Goal: Information Seeking & Learning: Learn about a topic

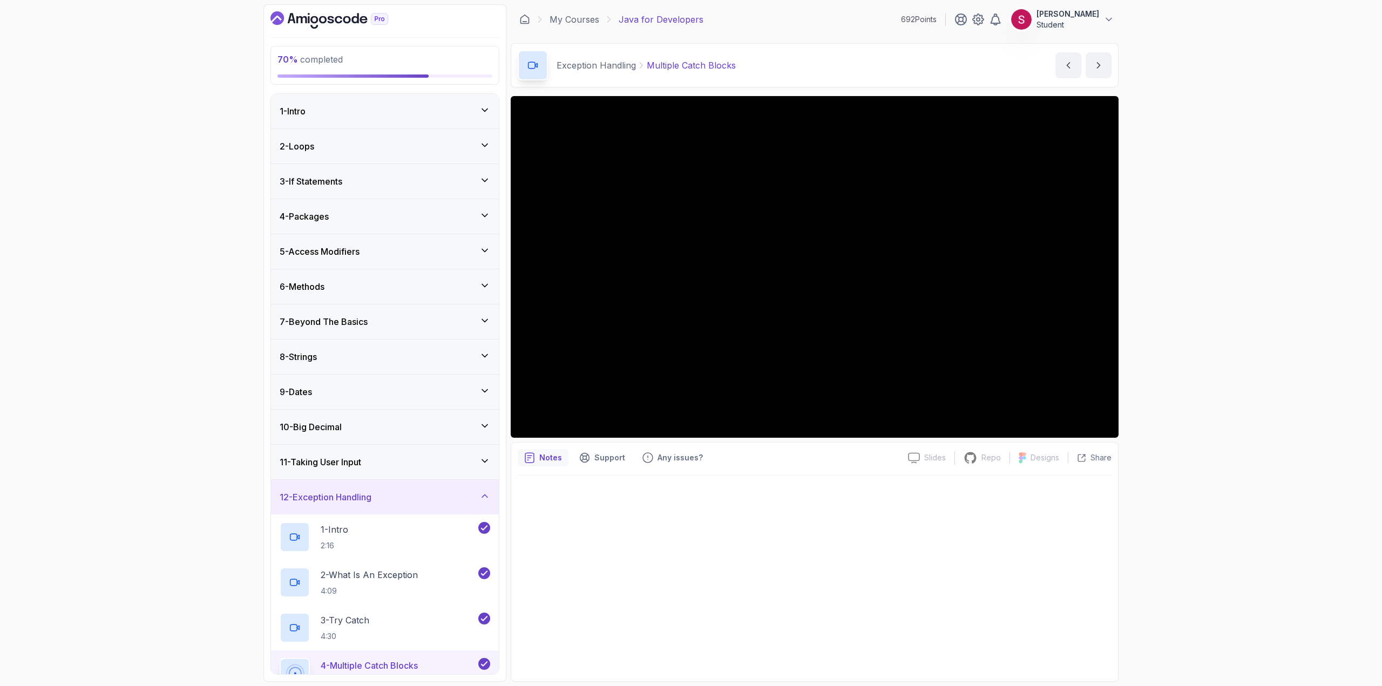
click at [458, 463] on div "11 - Taking User Input" at bounding box center [385, 462] width 211 height 13
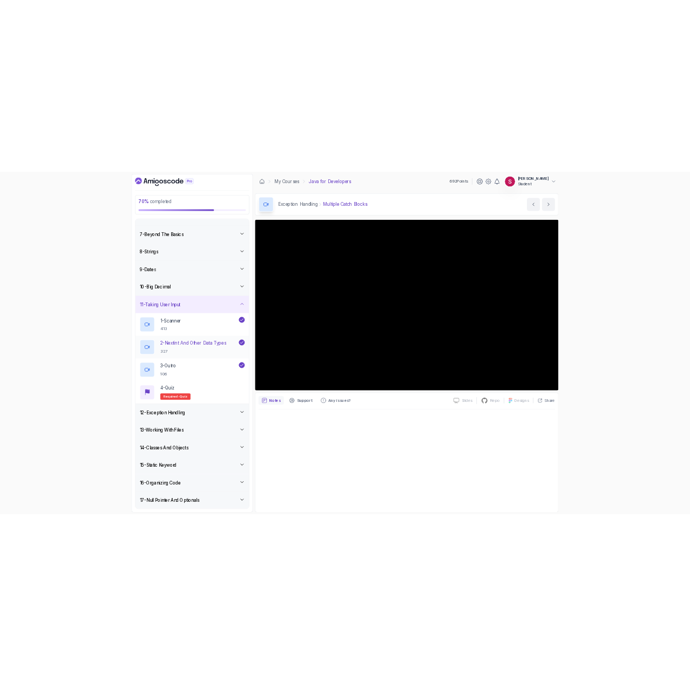
scroll to position [216, 0]
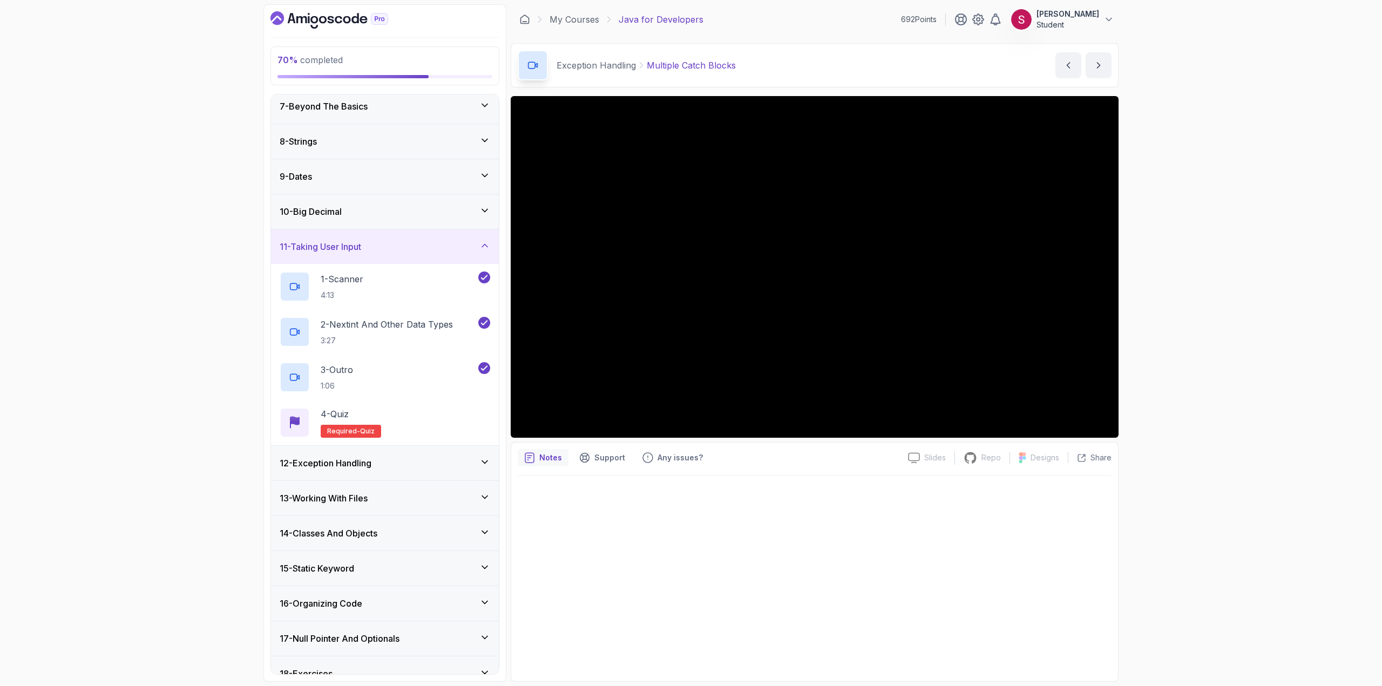
click at [481, 467] on icon at bounding box center [484, 462] width 11 height 11
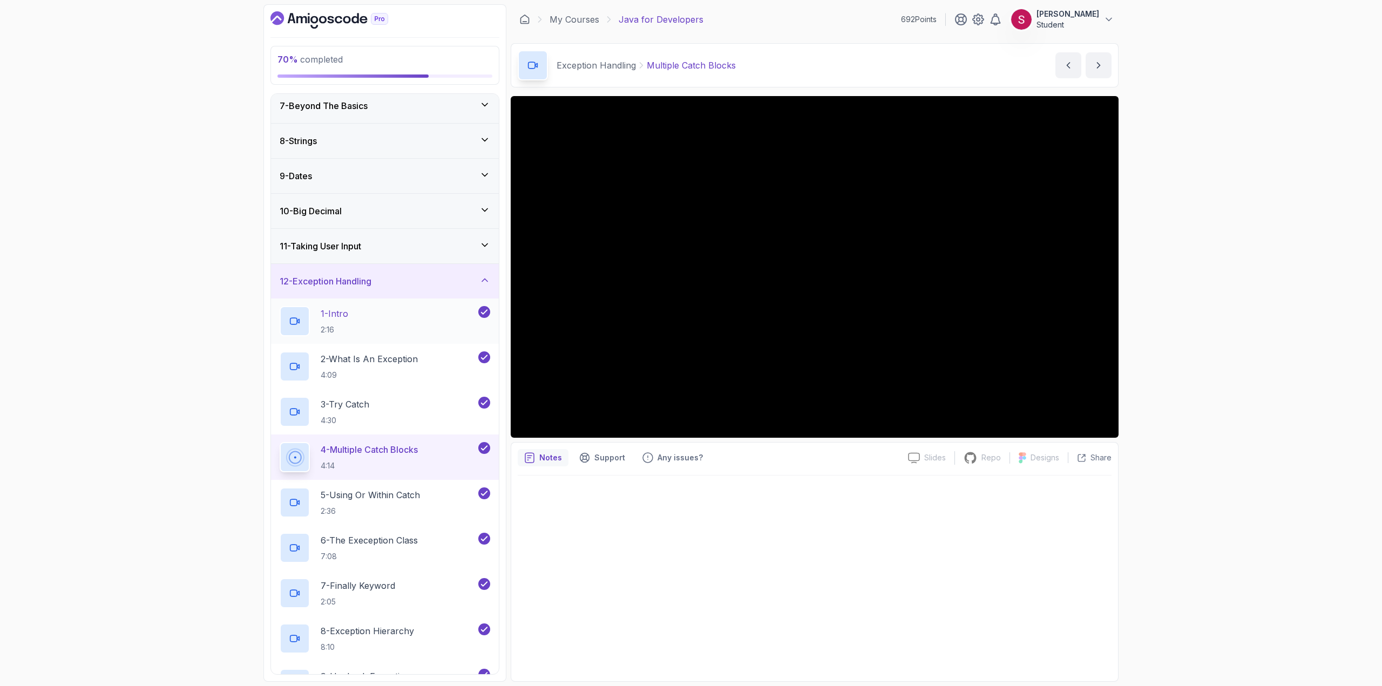
click at [392, 321] on div "1 - Intro 2:16" at bounding box center [378, 321] width 196 height 30
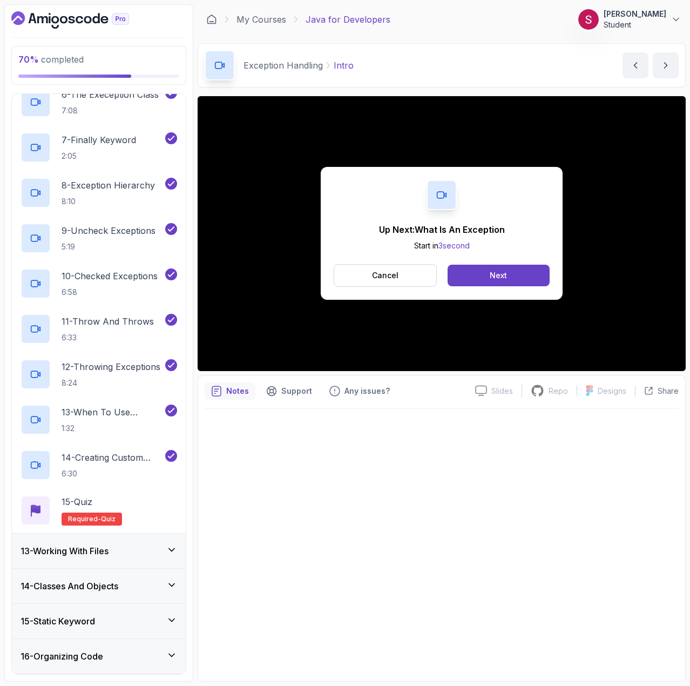
scroll to position [702, 0]
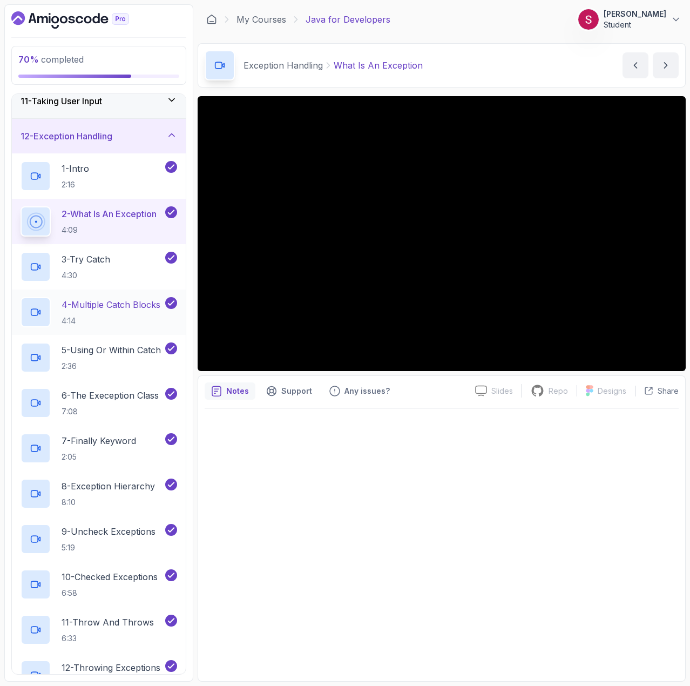
scroll to position [378, 0]
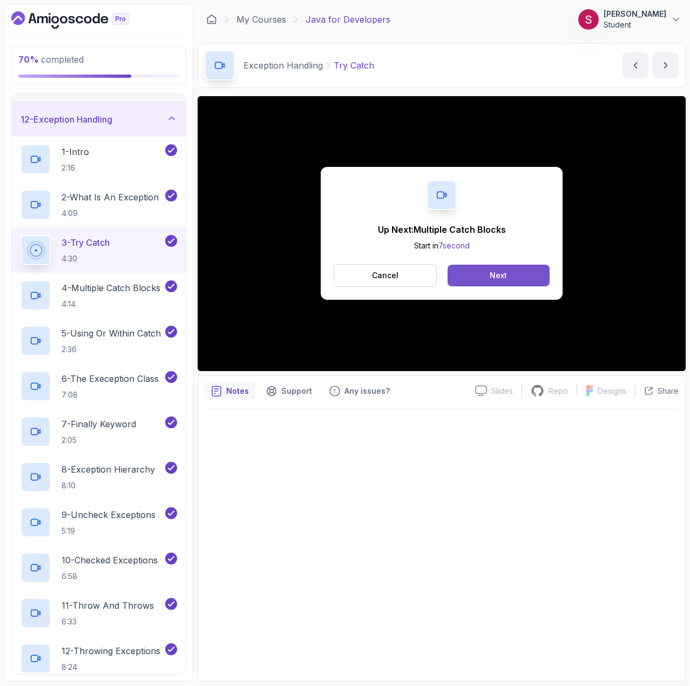
click at [520, 272] on button "Next" at bounding box center [498, 275] width 102 height 22
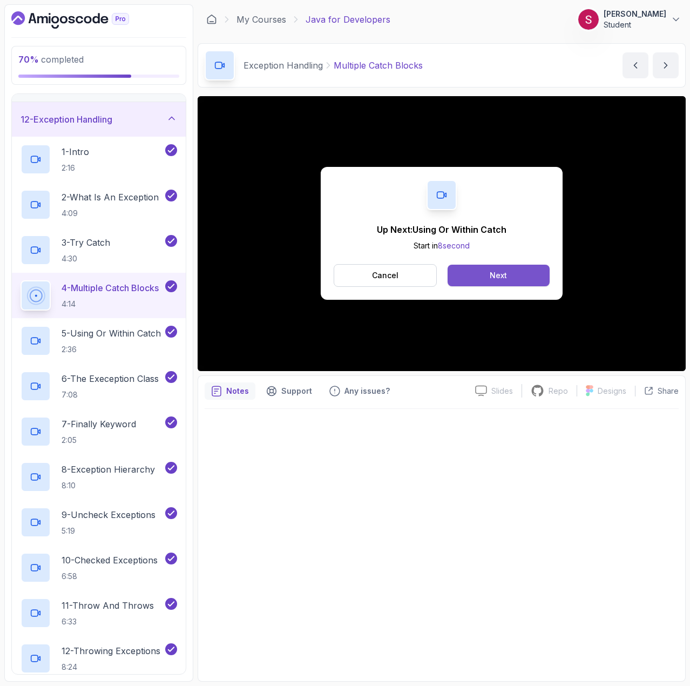
click at [501, 280] on div "Next" at bounding box center [498, 275] width 17 height 11
